Goal: Information Seeking & Learning: Learn about a topic

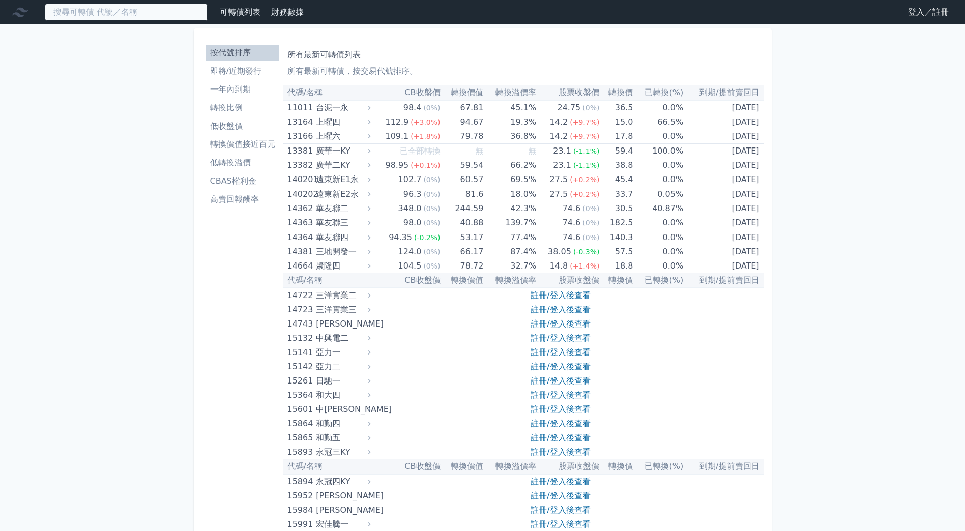
click at [115, 16] on input at bounding box center [126, 12] width 163 height 17
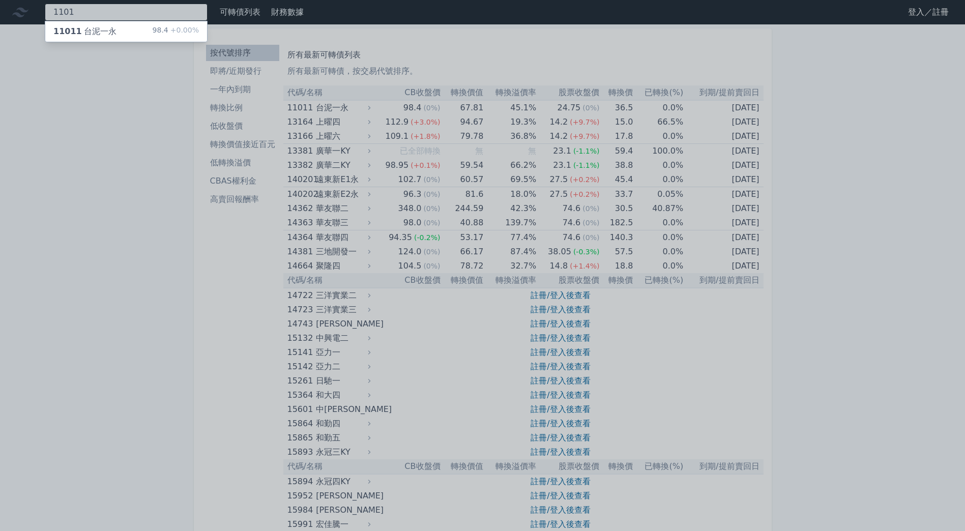
type input "1101"
click at [114, 27] on div "11011 台泥一永 98.4 +0.00%" at bounding box center [126, 31] width 162 height 20
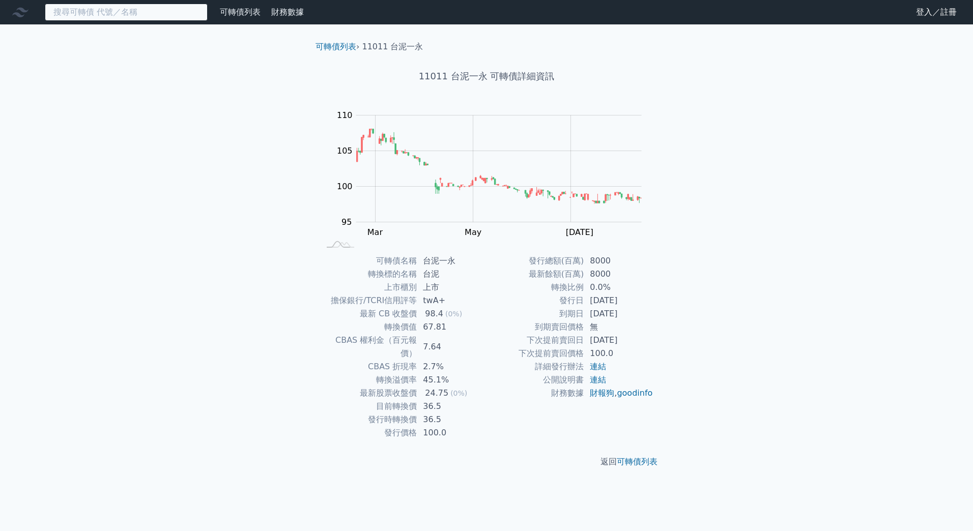
click at [162, 9] on input at bounding box center [126, 12] width 163 height 17
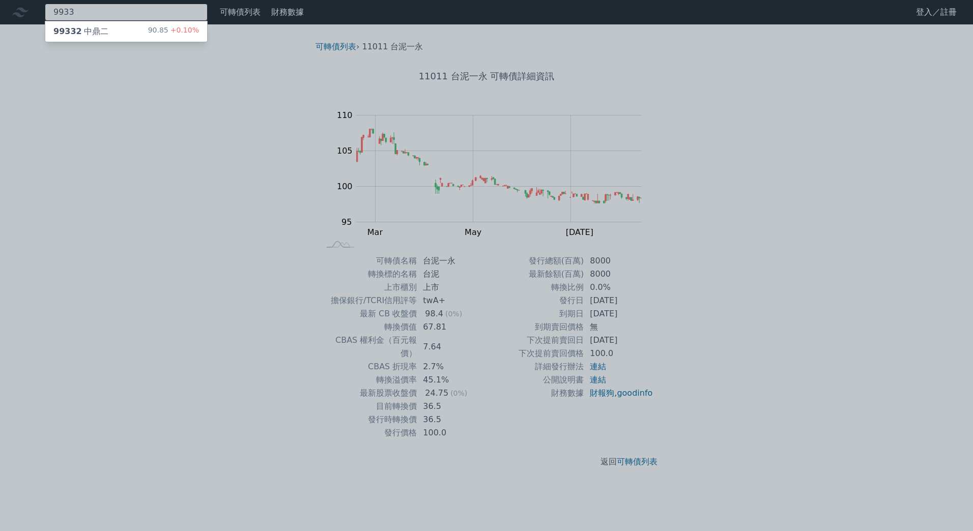
type input "9933"
click at [156, 30] on div "90.85 +0.10%" at bounding box center [173, 31] width 51 height 12
